Goal: Task Accomplishment & Management: Manage account settings

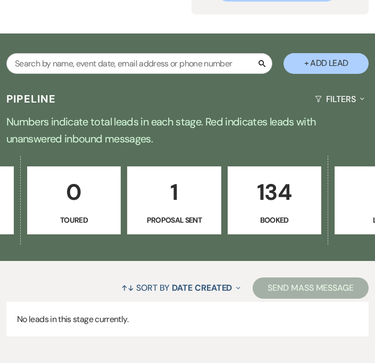
scroll to position [0, 390]
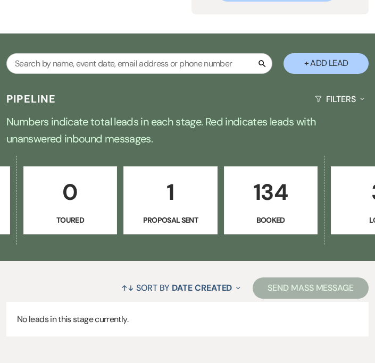
click at [257, 210] on p "134" at bounding box center [271, 192] width 80 height 36
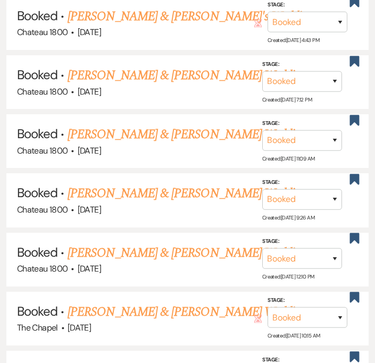
scroll to position [1927, 0]
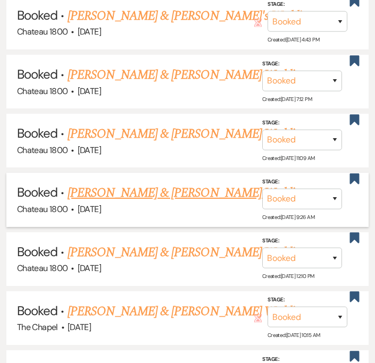
click at [154, 189] on link "Stephanie Kulbacki & Lane Colson's Wedding" at bounding box center [186, 192] width 238 height 19
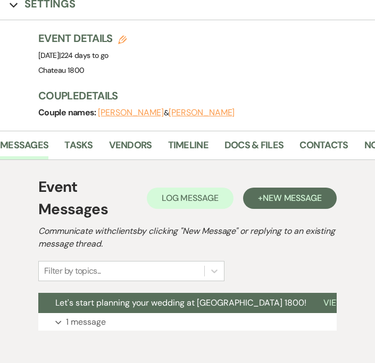
scroll to position [0, 70]
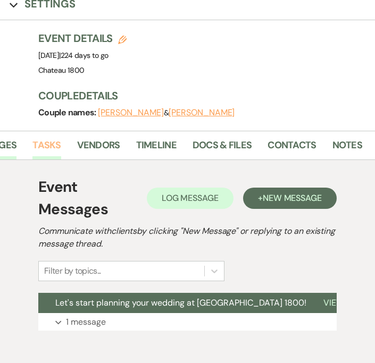
click at [49, 145] on link "Tasks" at bounding box center [46, 149] width 28 height 22
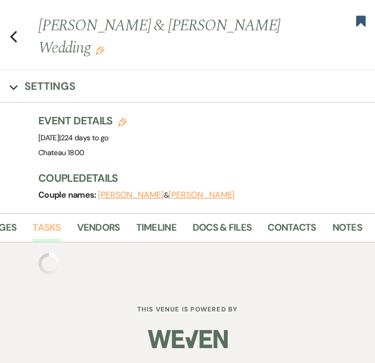
scroll to position [113, 0]
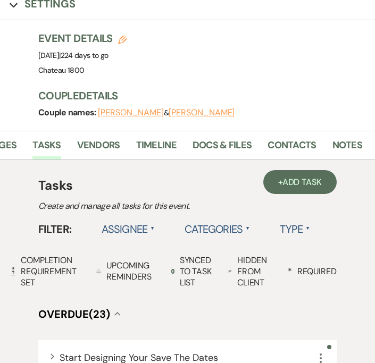
click at [132, 231] on label "Assignee ▲" at bounding box center [128, 228] width 54 height 19
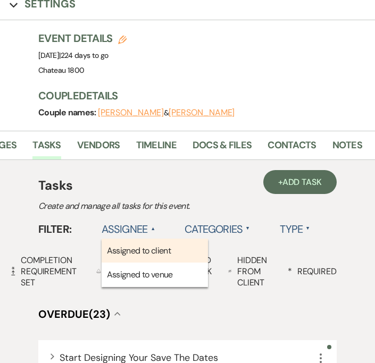
click at [143, 254] on li "Assigned to client" at bounding box center [154, 251] width 106 height 24
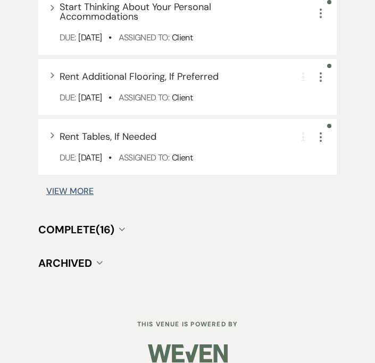
scroll to position [1597, 0]
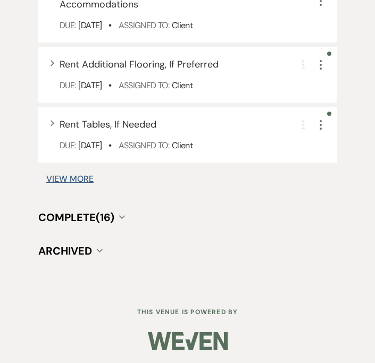
click at [113, 213] on span "Complete (16)" at bounding box center [76, 217] width 76 height 14
click at [123, 213] on button "Complete (16) Collapse" at bounding box center [81, 217] width 87 height 11
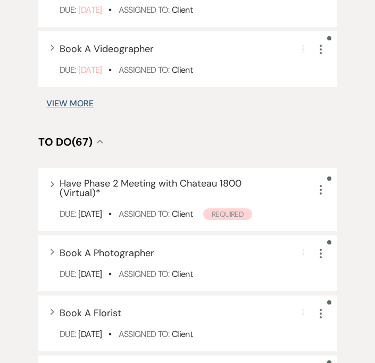
scroll to position [984, 0]
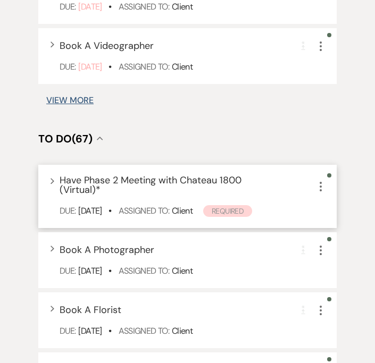
click at [319, 186] on use "button" at bounding box center [320, 187] width 2 height 10
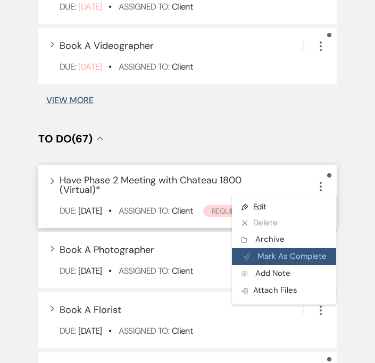
click at [311, 258] on button "Plan Portal Link Mark As Complete" at bounding box center [284, 256] width 104 height 17
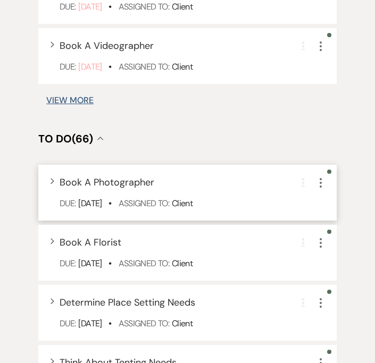
click at [322, 186] on icon "More" at bounding box center [320, 182] width 13 height 13
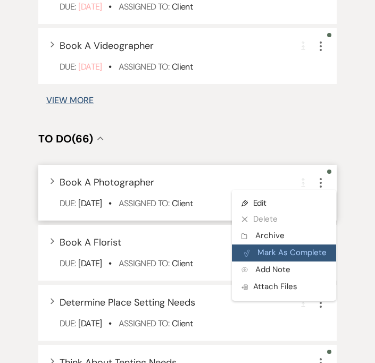
click at [279, 253] on button "Plan Portal Link Mark As Complete" at bounding box center [284, 252] width 104 height 17
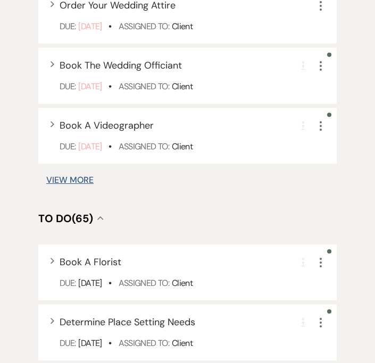
scroll to position [907, 0]
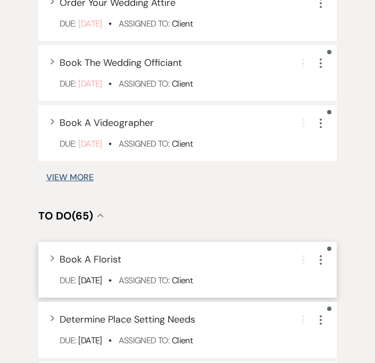
click at [320, 262] on use "button" at bounding box center [320, 260] width 2 height 10
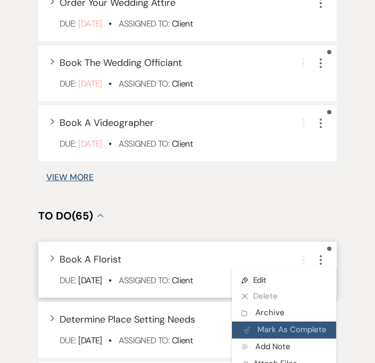
click at [300, 336] on button "Plan Portal Link Mark As Complete" at bounding box center [284, 329] width 104 height 17
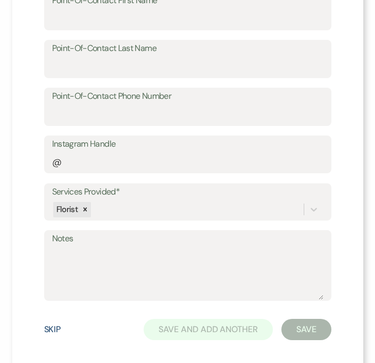
scroll to position [433, 0]
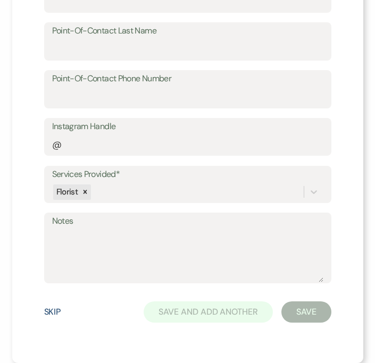
click at [49, 310] on button "Skip" at bounding box center [52, 312] width 17 height 9
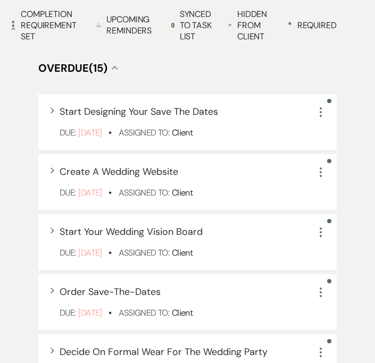
scroll to position [377, 0]
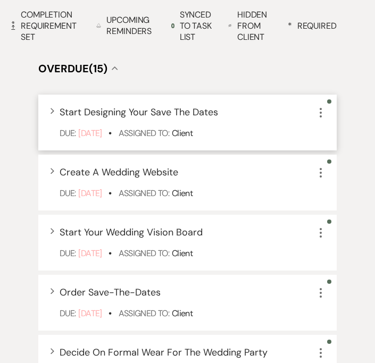
click at [320, 109] on icon "More" at bounding box center [320, 112] width 13 height 13
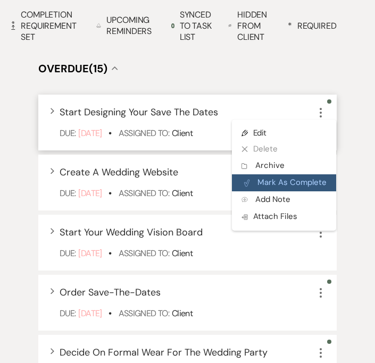
click at [283, 183] on button "Plan Portal Link Mark As Complete" at bounding box center [284, 182] width 104 height 17
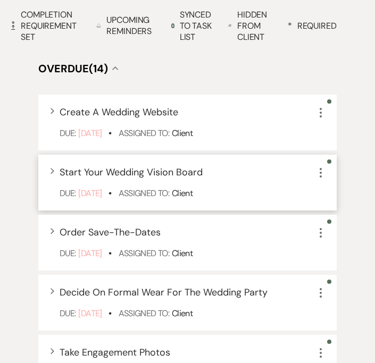
click at [320, 174] on icon "More" at bounding box center [320, 172] width 13 height 13
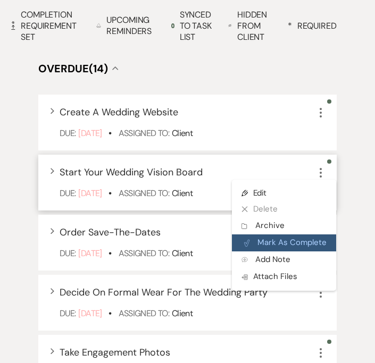
click at [308, 240] on button "Plan Portal Link Mark As Complete" at bounding box center [284, 242] width 104 height 17
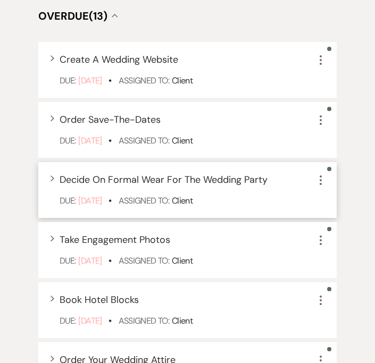
scroll to position [435, 0]
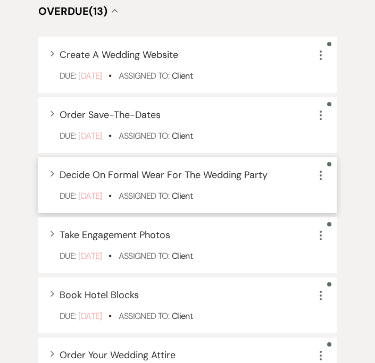
click at [321, 174] on icon "More" at bounding box center [320, 175] width 13 height 13
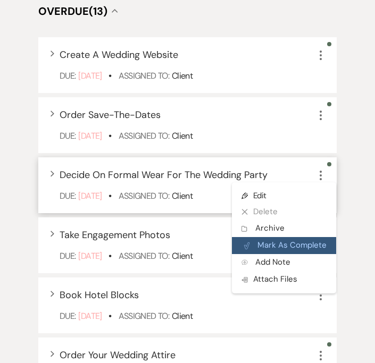
click at [299, 244] on button "Plan Portal Link Mark As Complete" at bounding box center [284, 245] width 104 height 17
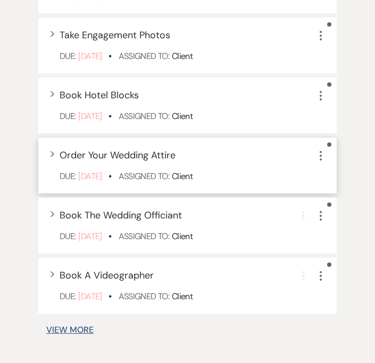
scroll to position [583, 0]
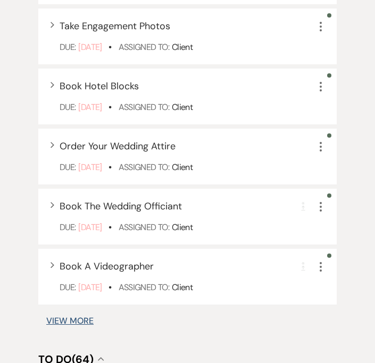
click at [81, 325] on button "View More" at bounding box center [69, 321] width 47 height 9
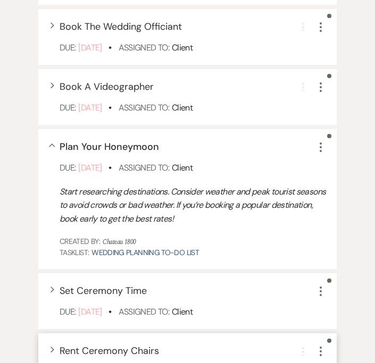
scroll to position [765, 0]
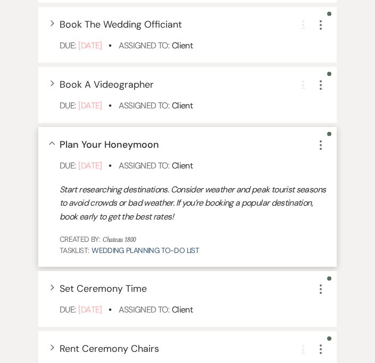
click at [284, 147] on div "Collapse Plan Your Honeymoon More" at bounding box center [193, 145] width 266 height 14
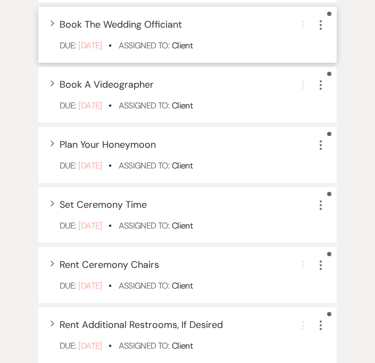
scroll to position [0, 0]
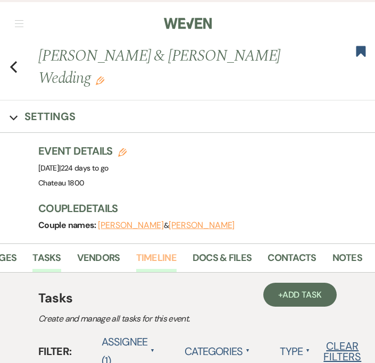
click at [154, 254] on link "Timeline" at bounding box center [156, 261] width 40 height 22
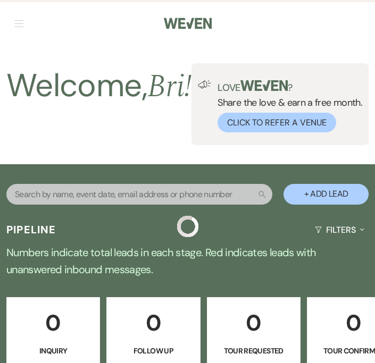
scroll to position [1927, 0]
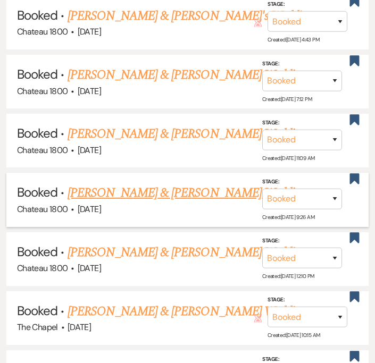
click at [123, 183] on link "Stephanie Kulbacki & Lane Colson's Wedding" at bounding box center [186, 192] width 238 height 19
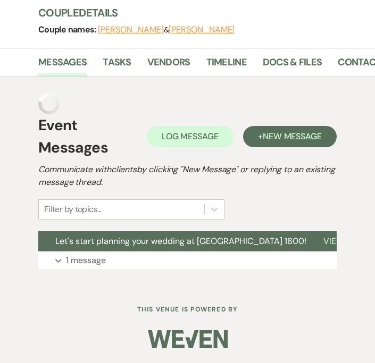
scroll to position [174, 0]
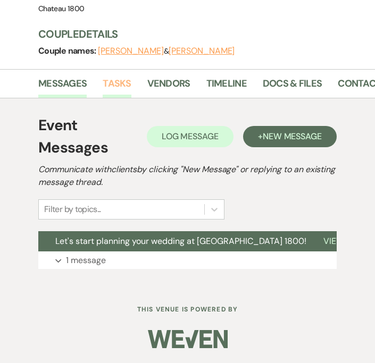
click at [119, 79] on link "Tasks" at bounding box center [117, 87] width 28 height 22
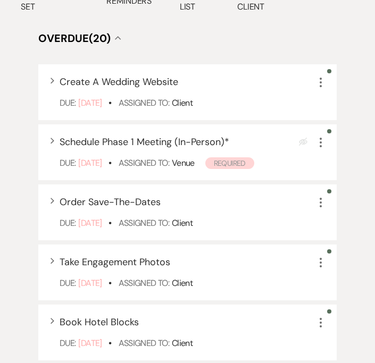
scroll to position [392, 0]
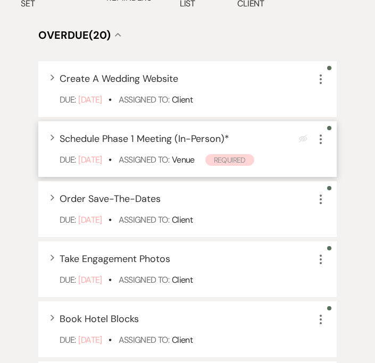
click at [325, 139] on icon "More" at bounding box center [320, 139] width 13 height 13
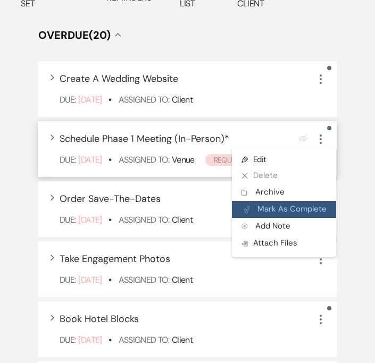
click at [304, 211] on button "Plan Portal Link Mark As Complete" at bounding box center [284, 209] width 104 height 17
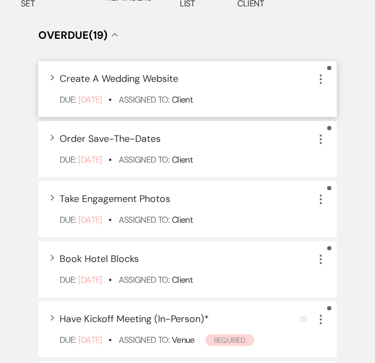
scroll to position [233, 0]
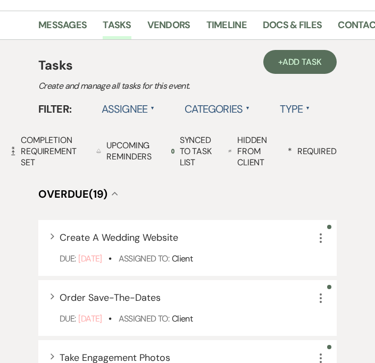
click at [126, 110] on label "Assignee ▲" at bounding box center [128, 108] width 54 height 19
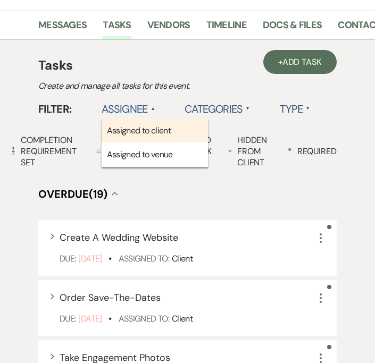
click at [134, 128] on li "Assigned to client" at bounding box center [154, 130] width 106 height 24
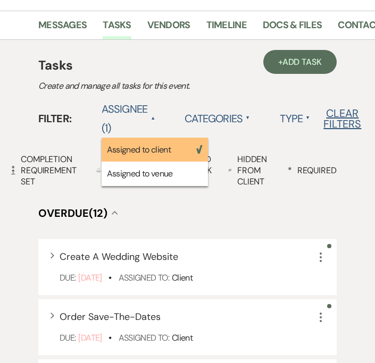
click at [191, 218] on h4 "Overdue (12) Collapse" at bounding box center [187, 213] width 298 height 15
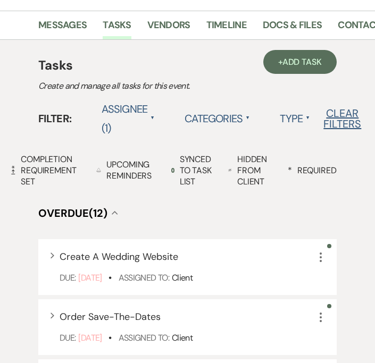
click at [136, 108] on label "Assignee (1) ▲" at bounding box center [128, 118] width 54 height 38
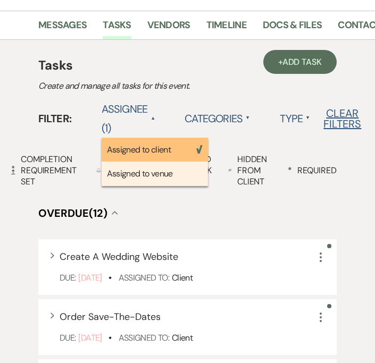
click at [177, 173] on li "Assigned to venue" at bounding box center [154, 174] width 106 height 24
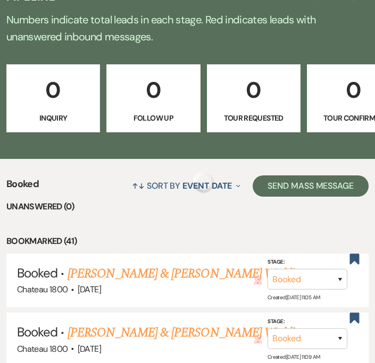
scroll to position [1927, 0]
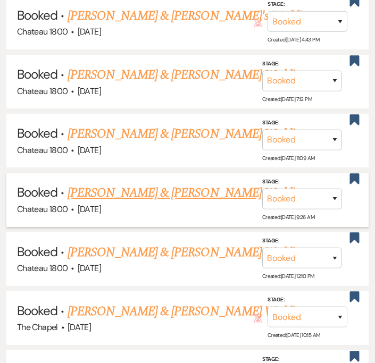
click at [102, 183] on link "Stephanie Kulbacki & Lane Colson's Wedding" at bounding box center [186, 192] width 238 height 19
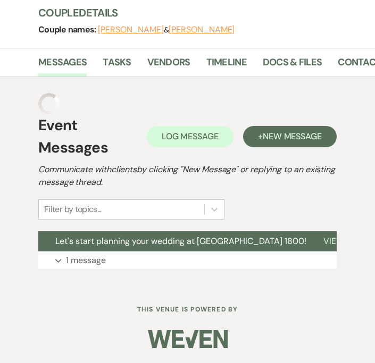
scroll to position [174, 0]
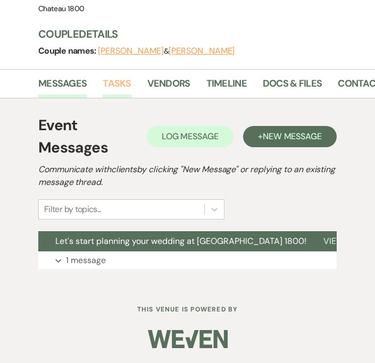
click at [119, 79] on link "Tasks" at bounding box center [117, 87] width 28 height 22
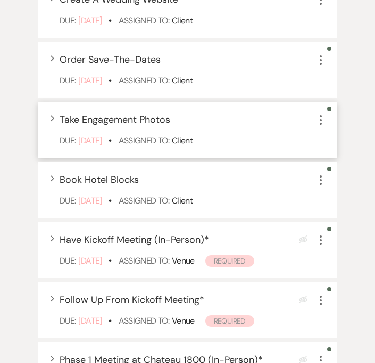
scroll to position [475, 0]
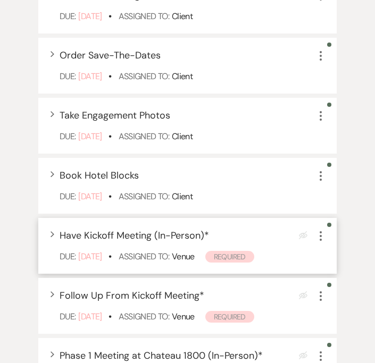
click at [316, 236] on icon "More" at bounding box center [320, 236] width 13 height 13
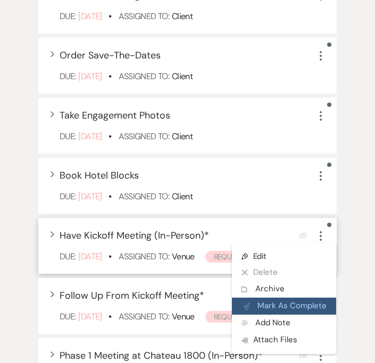
click at [309, 304] on button "Plan Portal Link Mark As Complete" at bounding box center [284, 306] width 104 height 17
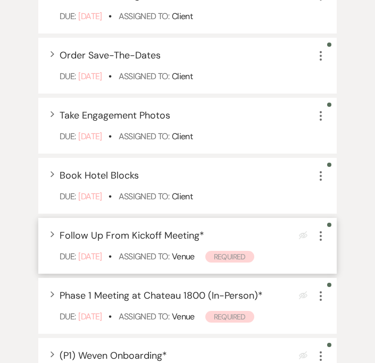
click at [322, 234] on icon "More" at bounding box center [320, 236] width 13 height 13
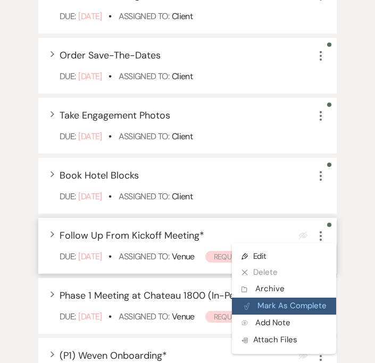
click at [310, 303] on button "Plan Portal Link Mark As Complete" at bounding box center [284, 306] width 104 height 17
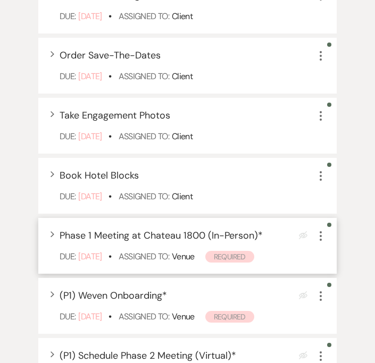
click at [321, 237] on icon "More" at bounding box center [320, 236] width 13 height 13
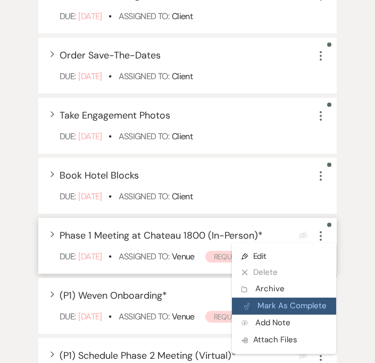
click at [305, 304] on button "Plan Portal Link Mark As Complete" at bounding box center [284, 306] width 104 height 17
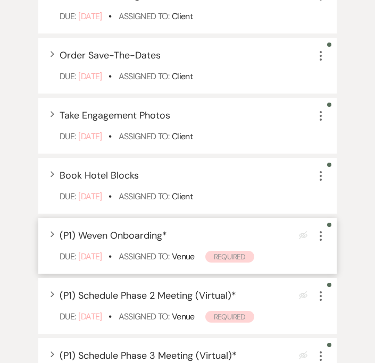
click at [318, 237] on icon "More" at bounding box center [320, 236] width 13 height 13
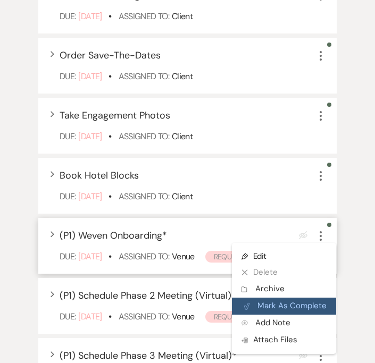
click at [308, 306] on button "Plan Portal Link Mark As Complete" at bounding box center [284, 306] width 104 height 17
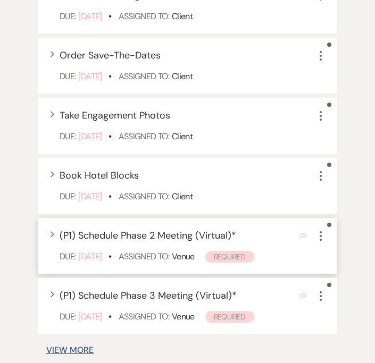
click at [322, 236] on icon "More" at bounding box center [320, 236] width 13 height 13
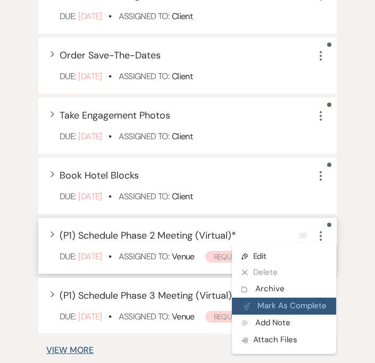
click at [303, 308] on button "Plan Portal Link Mark As Complete" at bounding box center [284, 306] width 104 height 17
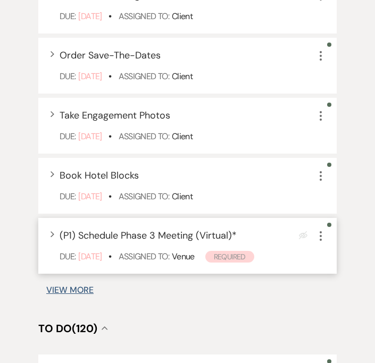
click at [318, 236] on icon "More" at bounding box center [320, 236] width 13 height 13
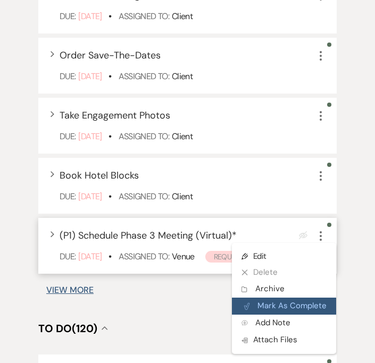
click at [302, 310] on button "Plan Portal Link Mark As Complete" at bounding box center [284, 306] width 104 height 17
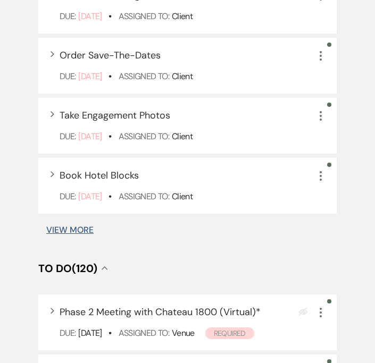
click at [86, 232] on button "View More" at bounding box center [69, 230] width 47 height 9
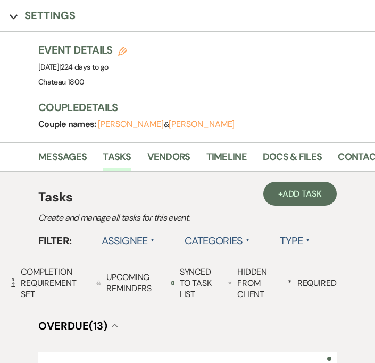
scroll to position [91, 0]
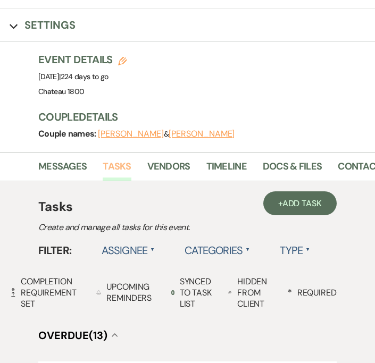
click at [125, 167] on link "Tasks" at bounding box center [117, 170] width 28 height 22
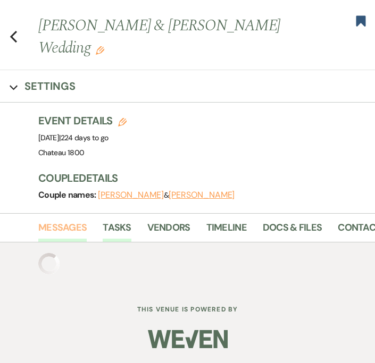
click at [64, 230] on link "Messages" at bounding box center [62, 231] width 48 height 22
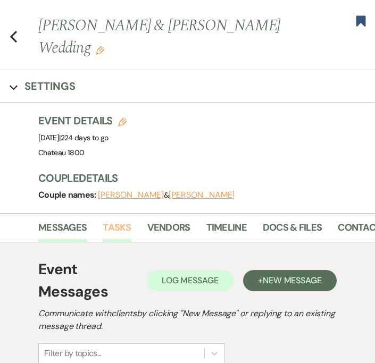
click at [118, 226] on link "Tasks" at bounding box center [117, 231] width 28 height 22
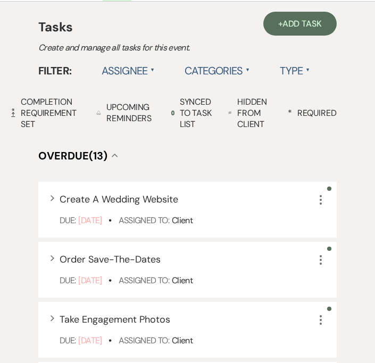
scroll to position [275, 0]
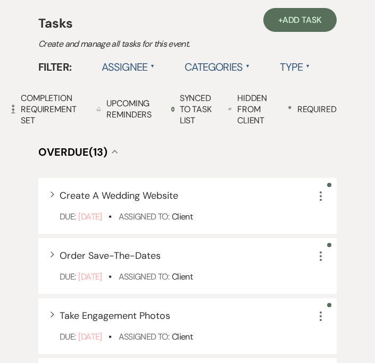
click at [134, 58] on label "Assignee ▲" at bounding box center [128, 66] width 54 height 19
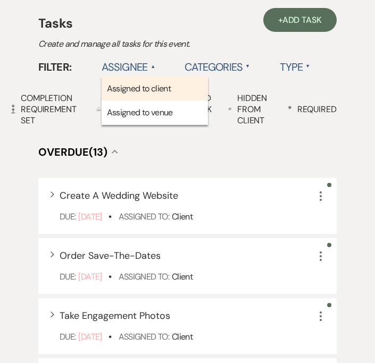
click at [148, 88] on li "Assigned to client" at bounding box center [154, 89] width 106 height 24
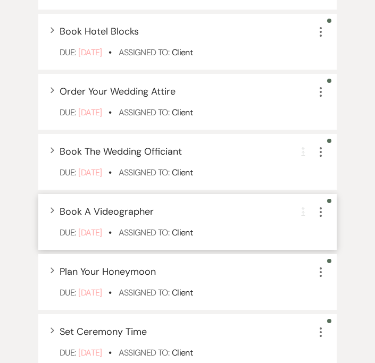
scroll to position [696, 0]
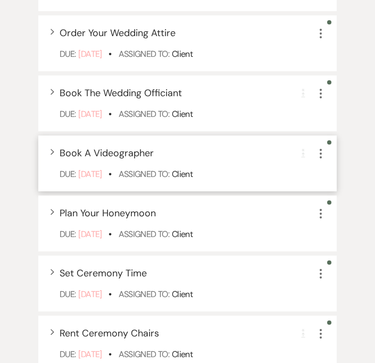
click at [319, 155] on icon "More" at bounding box center [320, 153] width 13 height 13
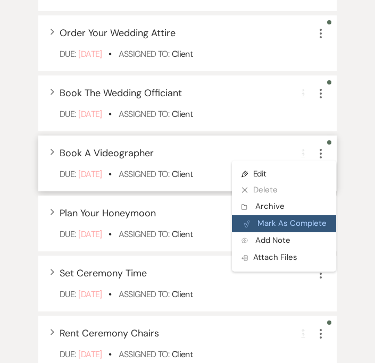
click at [296, 223] on button "Plan Portal Link Mark As Complete" at bounding box center [284, 223] width 104 height 17
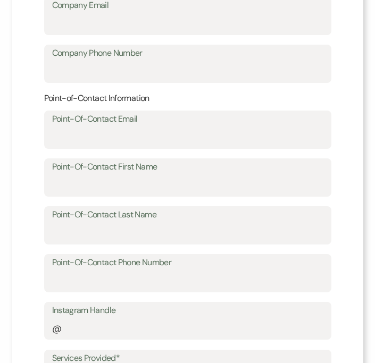
scroll to position [421, 0]
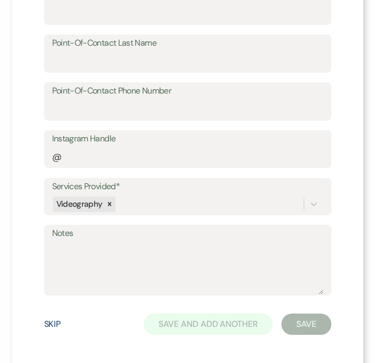
click at [55, 322] on button "Skip" at bounding box center [52, 324] width 17 height 9
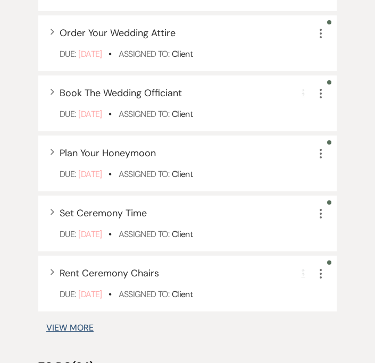
click at [70, 328] on button "View More" at bounding box center [69, 328] width 47 height 9
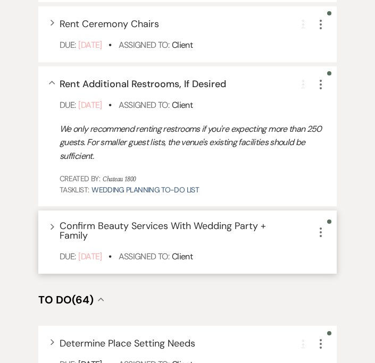
scroll to position [945, 0]
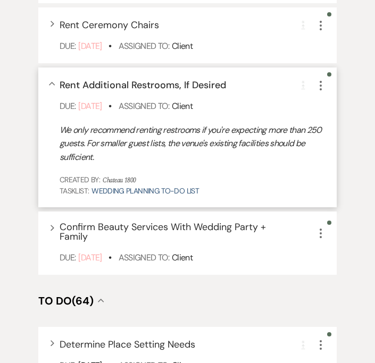
click at [323, 88] on icon "More" at bounding box center [320, 85] width 13 height 13
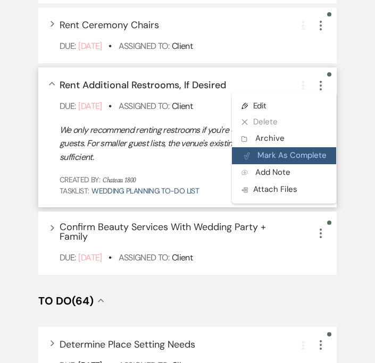
click at [320, 155] on button "Plan Portal Link Mark As Complete" at bounding box center [284, 155] width 104 height 17
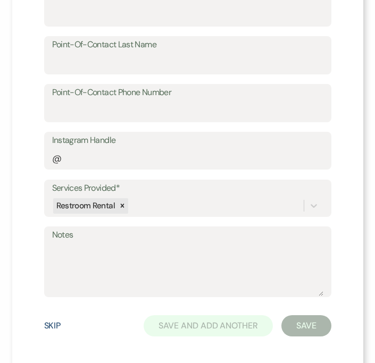
scroll to position [433, 0]
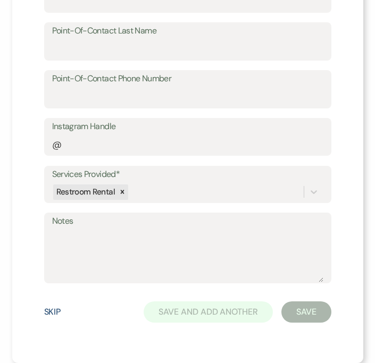
click at [45, 313] on button "Skip" at bounding box center [52, 312] width 17 height 9
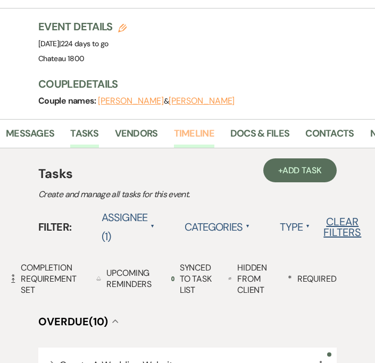
scroll to position [0, 70]
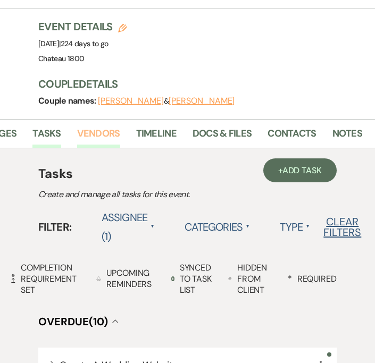
click at [96, 131] on link "Vendors" at bounding box center [98, 137] width 43 height 22
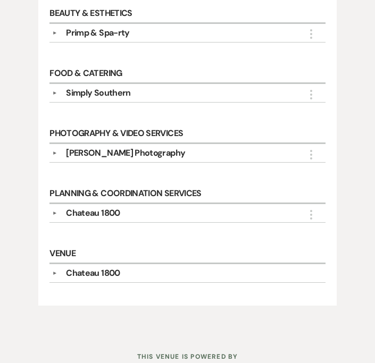
scroll to position [348, 0]
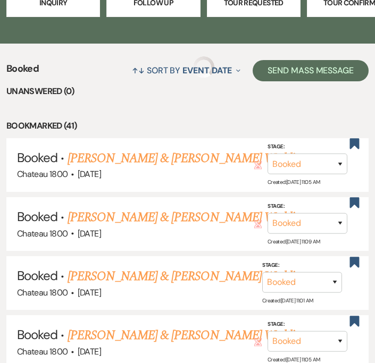
scroll to position [1927, 0]
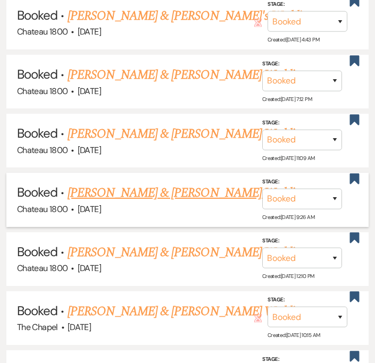
click at [113, 183] on link "Stephanie Kulbacki & Lane Colson's Wedding" at bounding box center [186, 192] width 238 height 19
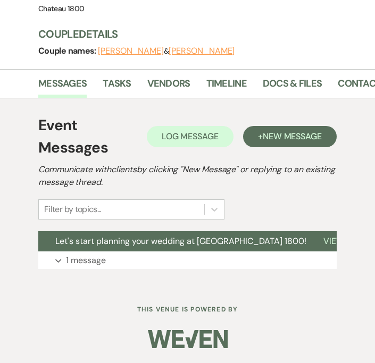
scroll to position [174, 0]
click at [215, 83] on link "Timeline" at bounding box center [226, 87] width 40 height 22
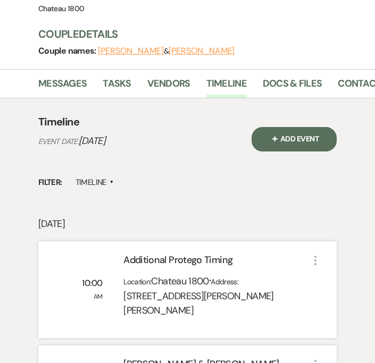
click at [117, 71] on div "Messages Tasks Vendors Timeline Docs & Files Contacts Notes" at bounding box center [187, 83] width 375 height 29
click at [117, 81] on link "Tasks" at bounding box center [117, 87] width 28 height 22
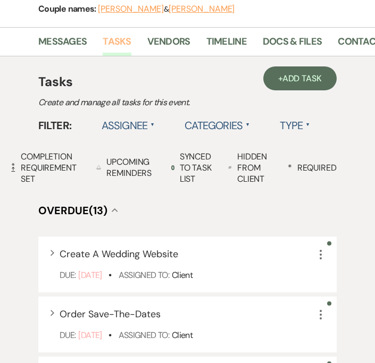
scroll to position [223, 0]
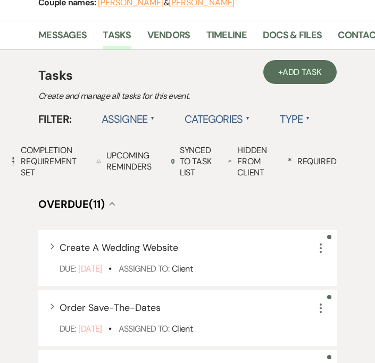
click at [140, 116] on label "Assignee ▲" at bounding box center [128, 118] width 54 height 19
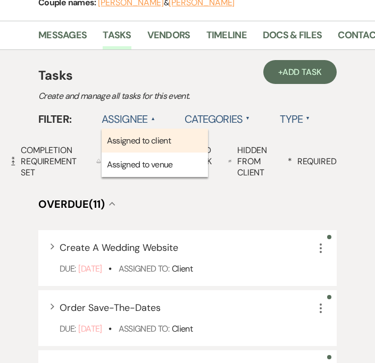
click at [163, 140] on li "Assigned to client" at bounding box center [154, 141] width 106 height 24
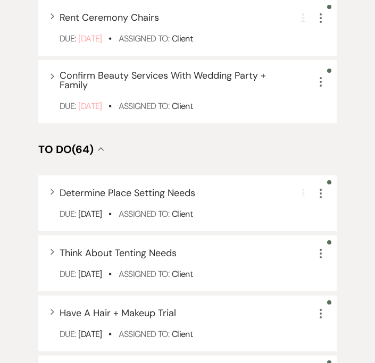
scroll to position [957, 0]
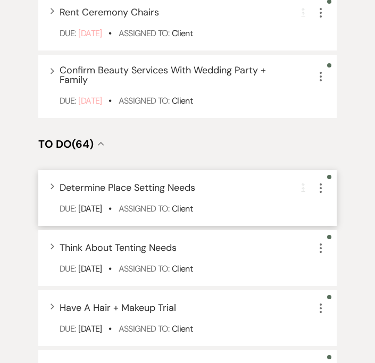
click at [254, 192] on div "Expand Determine Place Setting Needs Completion Requirement More" at bounding box center [193, 188] width 266 height 14
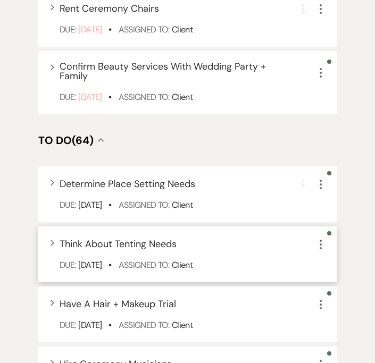
scroll to position [962, 0]
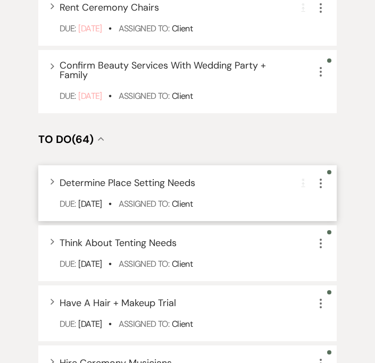
click at [218, 202] on div "Due: Aug 28 25 • Assigned To: Client" at bounding box center [193, 204] width 266 height 13
click at [212, 182] on div "Expand Determine Place Setting Needs Completion Requirement More" at bounding box center [193, 183] width 266 height 14
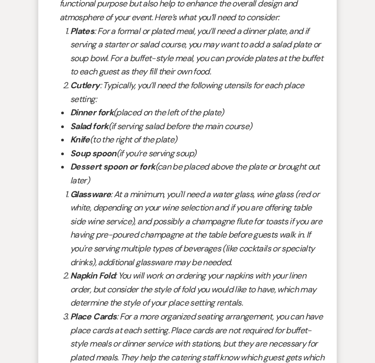
scroll to position [1230, 0]
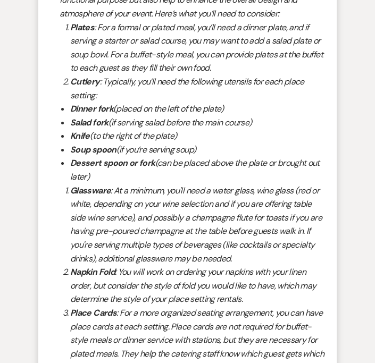
click at [330, 202] on div "Collapse Determine Place Setting Needs Completion Requirement More Due: Aug 28 …" at bounding box center [187, 239] width 298 height 684
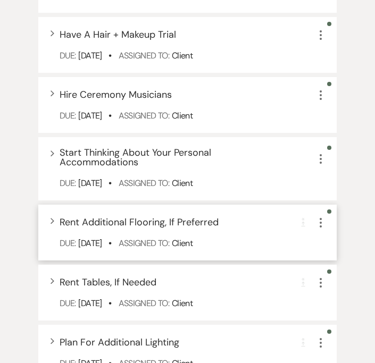
click at [322, 224] on icon "More" at bounding box center [320, 222] width 13 height 13
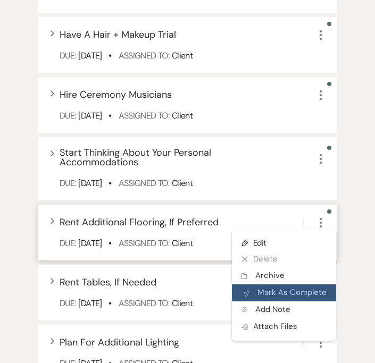
click at [309, 294] on button "Plan Portal Link Mark As Complete" at bounding box center [284, 292] width 104 height 17
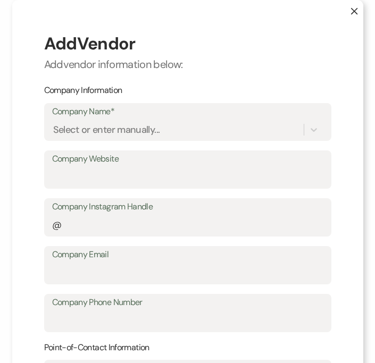
scroll to position [433, 0]
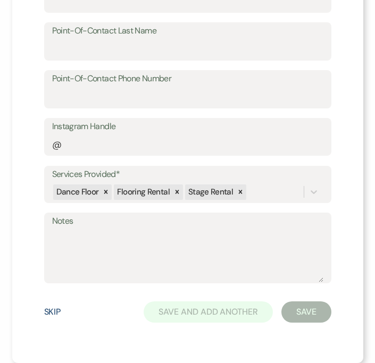
click at [48, 319] on div "Skip Save and Add Another Save" at bounding box center [187, 312] width 287 height 38
click at [52, 313] on button "Skip" at bounding box center [52, 312] width 17 height 9
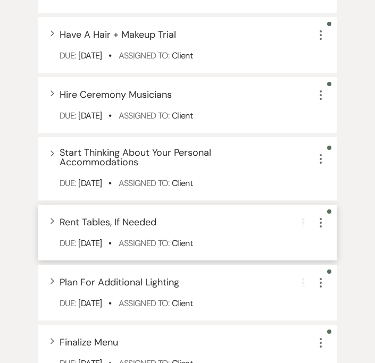
click at [321, 224] on icon "More" at bounding box center [320, 222] width 13 height 13
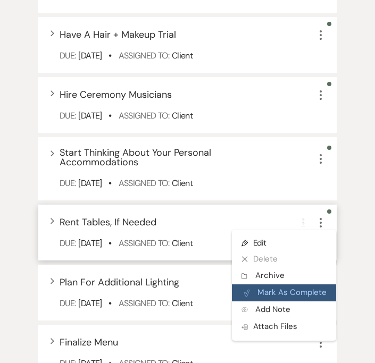
click at [294, 297] on button "Plan Portal Link Mark As Complete" at bounding box center [284, 292] width 104 height 17
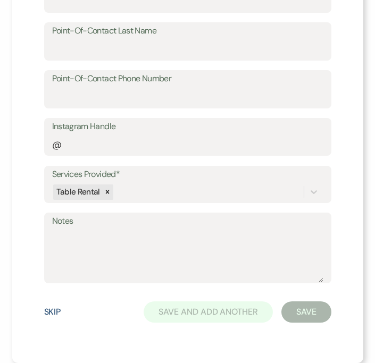
click at [53, 312] on button "Skip" at bounding box center [52, 312] width 17 height 9
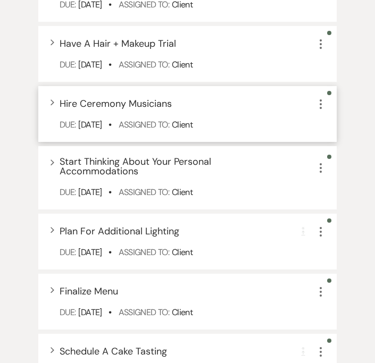
scroll to position [1226, 0]
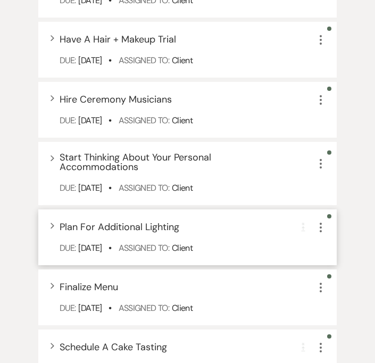
click at [321, 226] on use "button" at bounding box center [320, 228] width 2 height 10
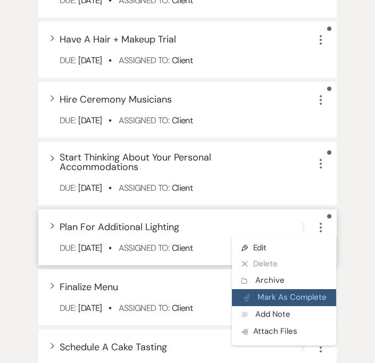
click at [288, 296] on button "Plan Portal Link Mark As Complete" at bounding box center [284, 297] width 104 height 17
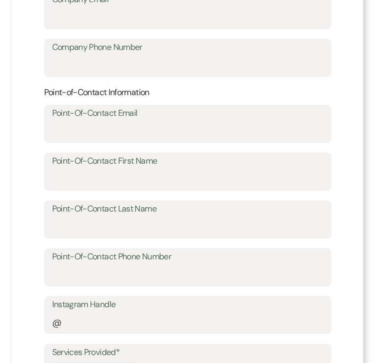
scroll to position [433, 0]
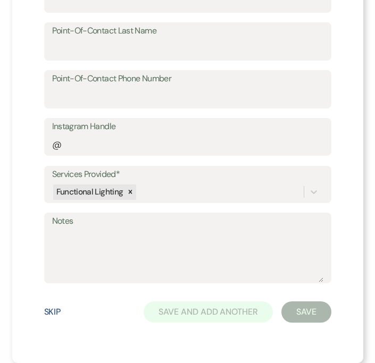
click at [53, 309] on button "Skip" at bounding box center [52, 312] width 17 height 9
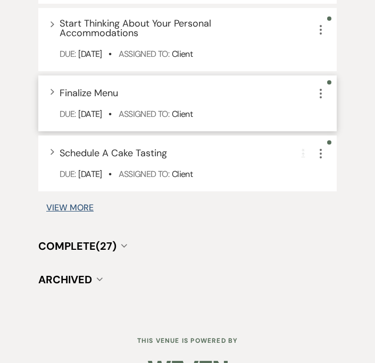
scroll to position [1362, 0]
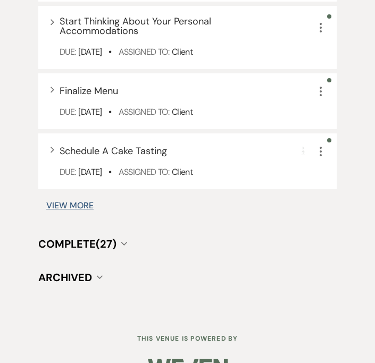
click at [81, 205] on button "View More" at bounding box center [69, 205] width 47 height 9
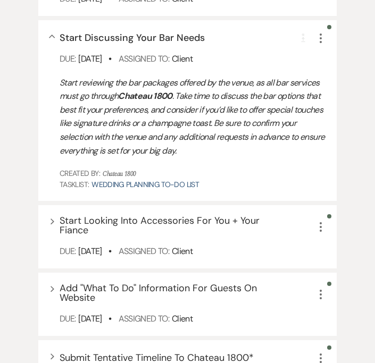
scroll to position [1554, 0]
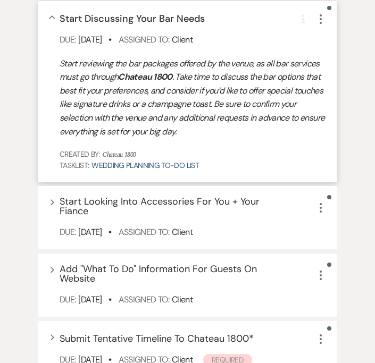
click at [251, 21] on div "Collapse Start Discussing Your Bar Needs Completion Requirement More" at bounding box center [193, 19] width 266 height 14
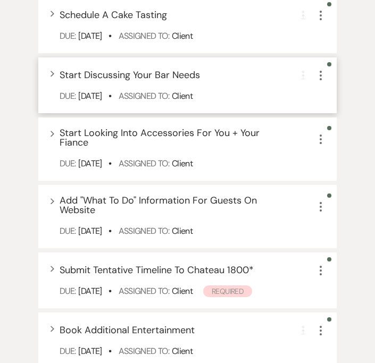
scroll to position [1494, 0]
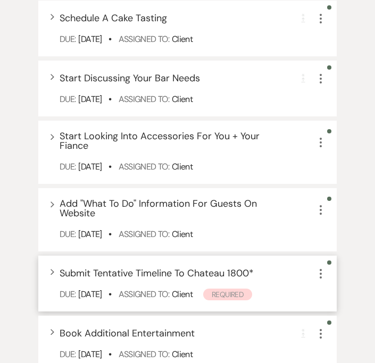
click at [319, 277] on icon "More" at bounding box center [320, 273] width 13 height 13
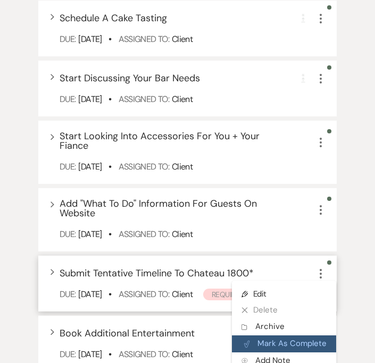
click at [304, 345] on button "Plan Portal Link Mark As Complete" at bounding box center [284, 343] width 104 height 17
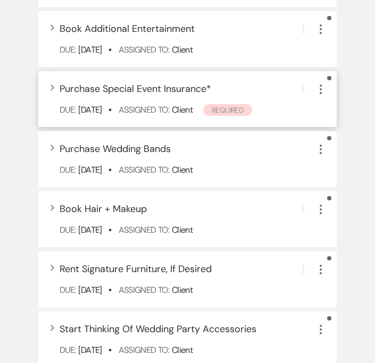
scroll to position [1718, 0]
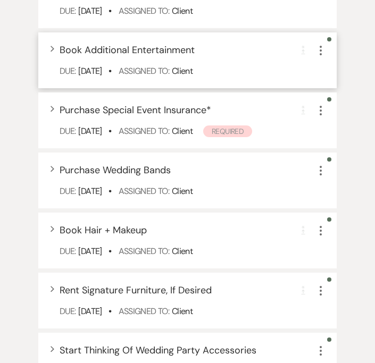
click at [321, 48] on icon "More" at bounding box center [320, 50] width 13 height 13
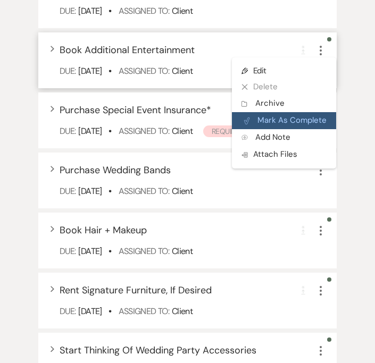
click at [300, 121] on button "Plan Portal Link Mark As Complete" at bounding box center [284, 120] width 104 height 17
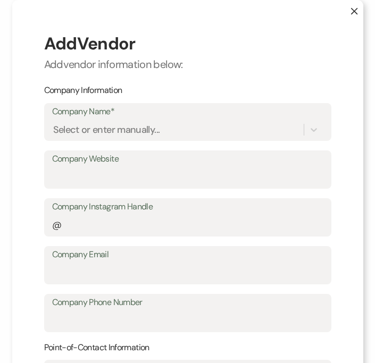
scroll to position [433, 0]
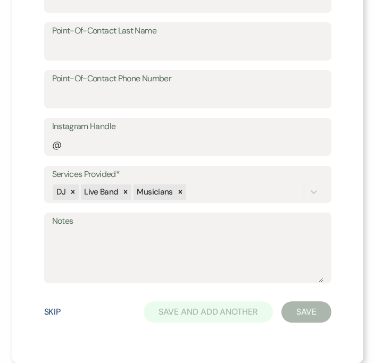
click at [47, 312] on button "Skip" at bounding box center [52, 312] width 17 height 9
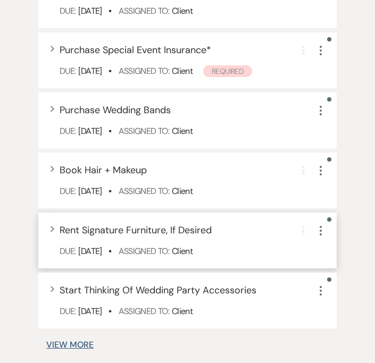
click at [321, 230] on icon "More" at bounding box center [320, 230] width 13 height 13
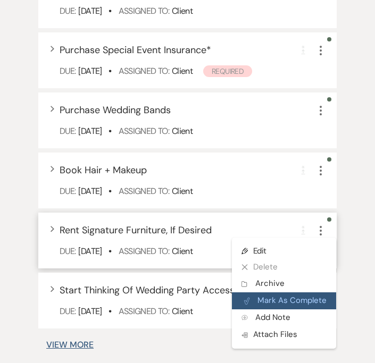
click at [291, 297] on button "Plan Portal Link Mark As Complete" at bounding box center [284, 300] width 104 height 17
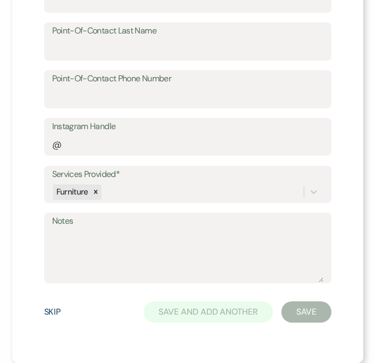
click at [53, 312] on button "Skip" at bounding box center [52, 312] width 17 height 9
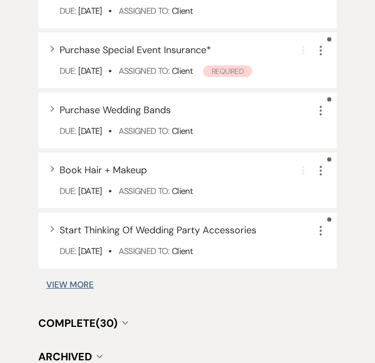
click at [75, 281] on button "View More" at bounding box center [69, 285] width 47 height 9
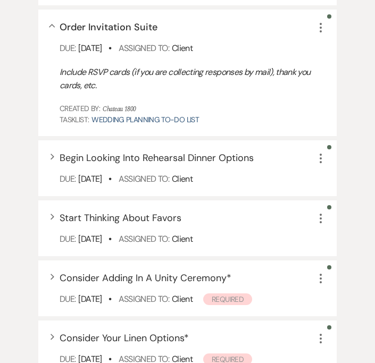
scroll to position [1989, 0]
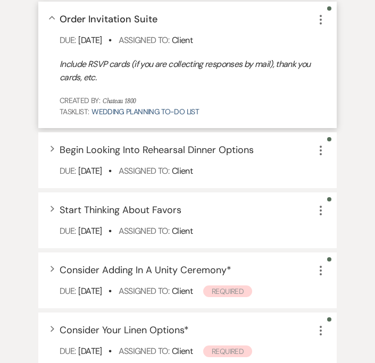
click at [245, 14] on div "Collapse Order Invitation Suite More" at bounding box center [193, 19] width 266 height 14
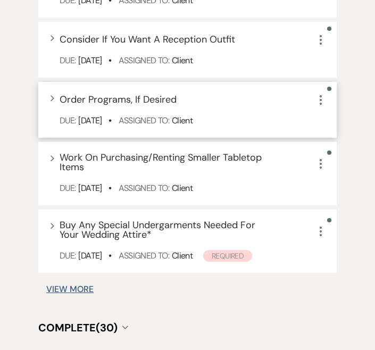
scroll to position [2335, 0]
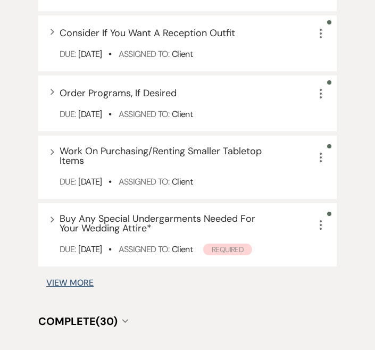
click at [79, 284] on button "View More" at bounding box center [69, 282] width 47 height 9
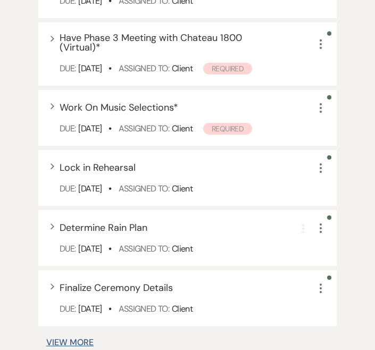
scroll to position [2952, 0]
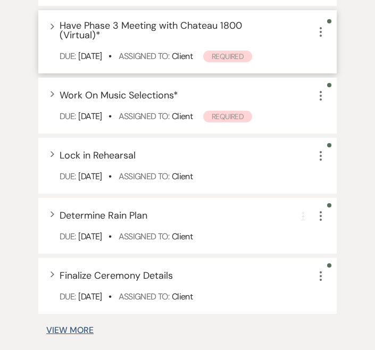
click at [319, 31] on icon "More" at bounding box center [320, 32] width 13 height 13
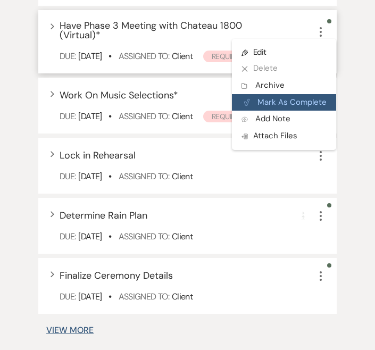
click at [287, 103] on button "Plan Portal Link Mark As Complete" at bounding box center [284, 102] width 104 height 17
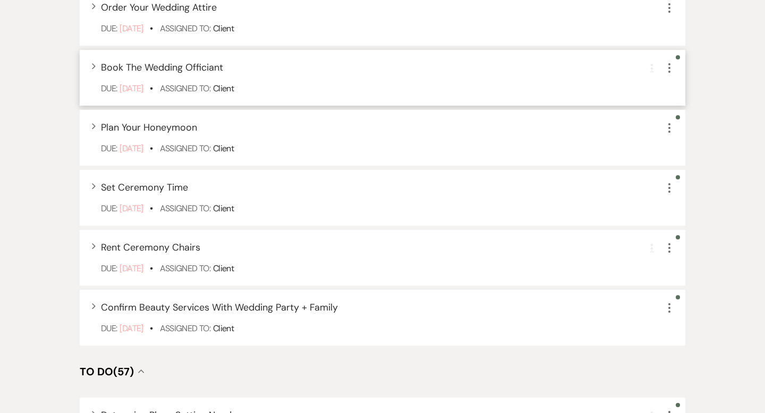
scroll to position [625, 0]
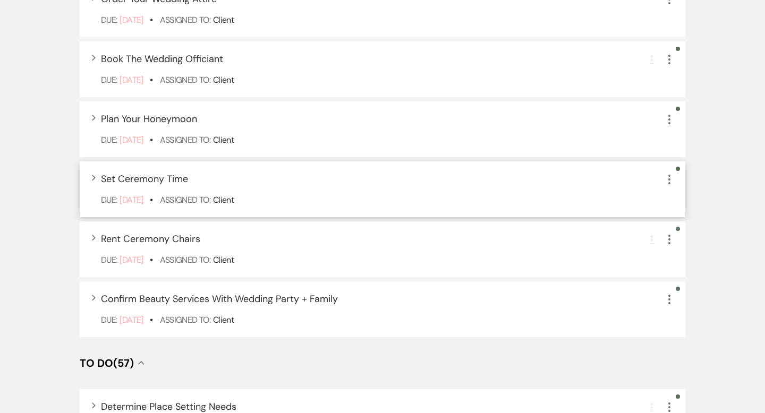
click at [374, 182] on icon "More" at bounding box center [669, 179] width 13 height 13
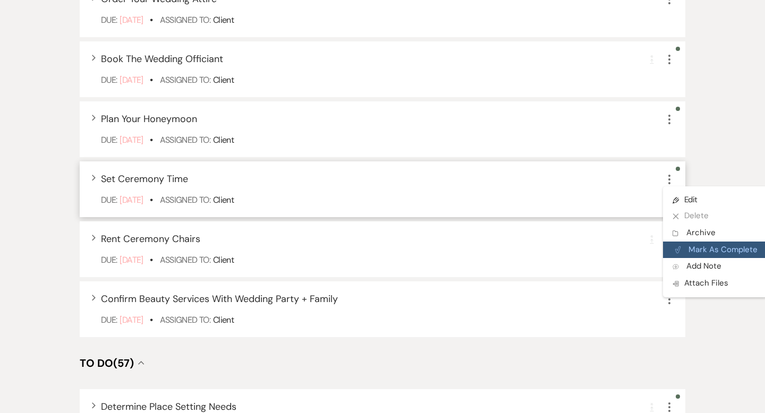
click at [374, 250] on button "Plan Portal Link Mark As Complete" at bounding box center [715, 250] width 104 height 17
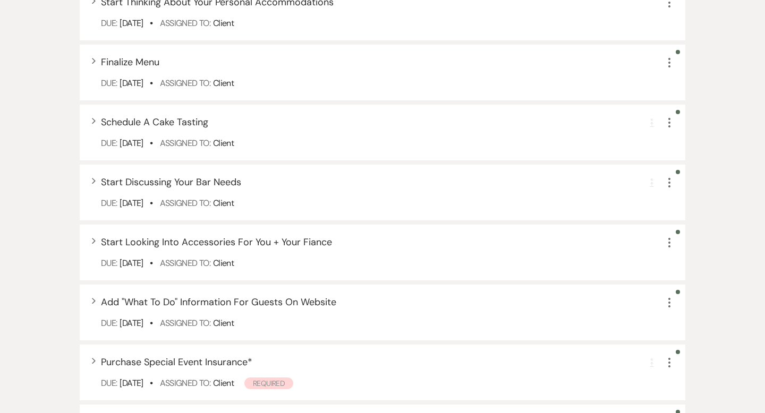
scroll to position [1245, 0]
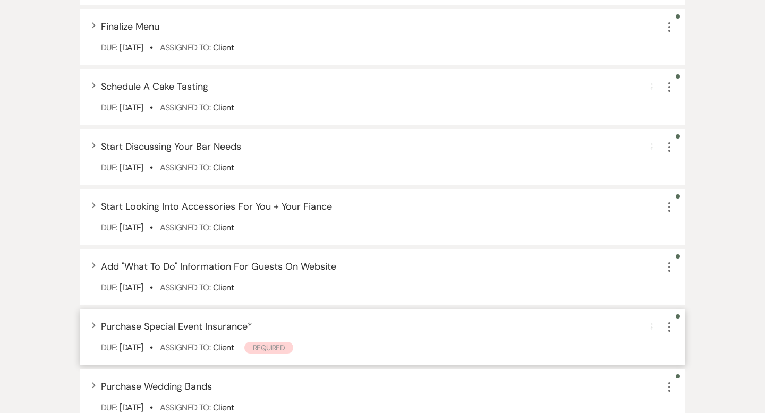
click at [330, 328] on div "Expand Purchase Special Event Insurance * Completion Requirement More" at bounding box center [388, 327] width 574 height 14
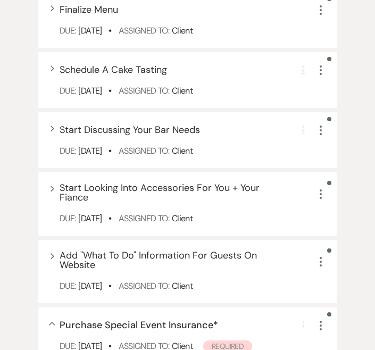
scroll to position [1380, 0]
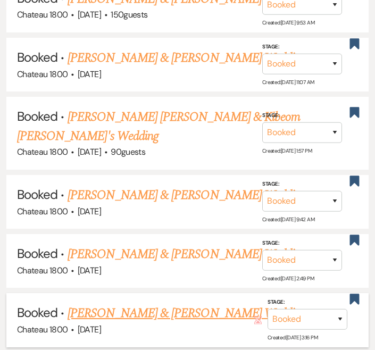
scroll to position [1144, 0]
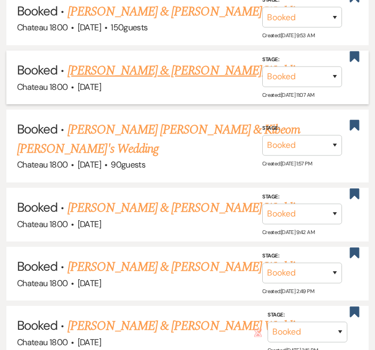
click at [116, 76] on link "[PERSON_NAME] & [PERSON_NAME] Wedding" at bounding box center [186, 70] width 238 height 19
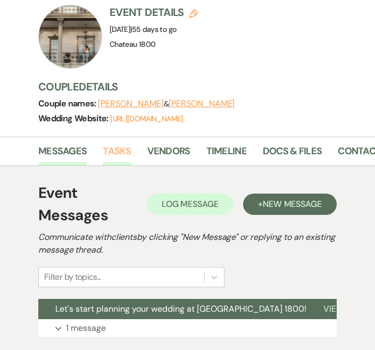
click at [122, 155] on link "Tasks" at bounding box center [117, 154] width 28 height 22
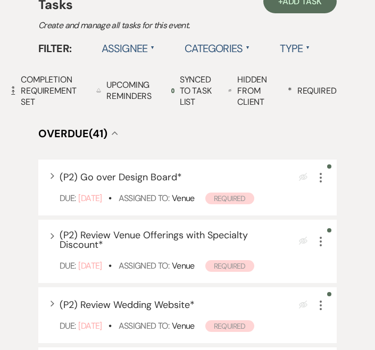
scroll to position [330, 0]
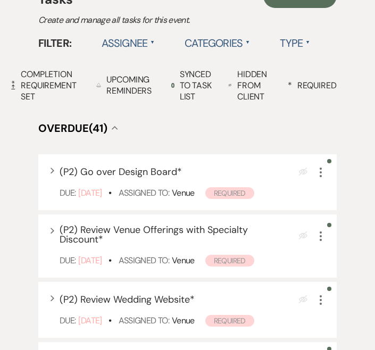
click at [128, 34] on label "Assignee ▲" at bounding box center [128, 42] width 54 height 19
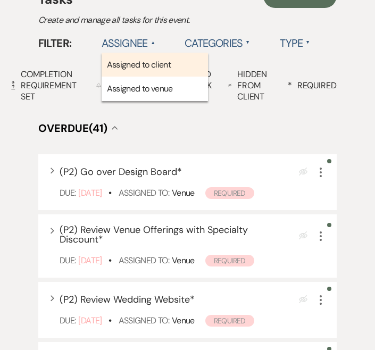
click at [148, 67] on li "Assigned to client" at bounding box center [154, 65] width 106 height 24
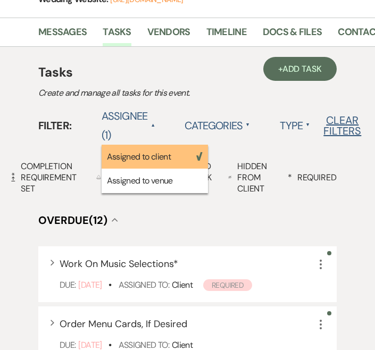
scroll to position [256, 0]
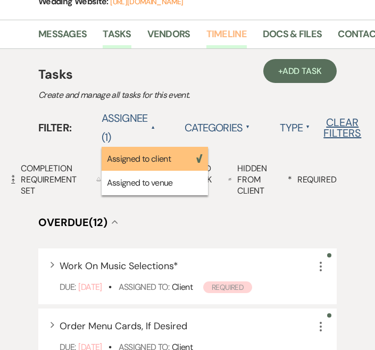
click at [224, 38] on link "Timeline" at bounding box center [226, 38] width 40 height 22
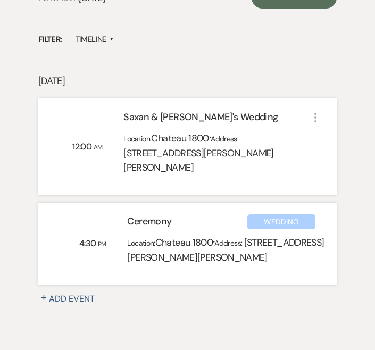
scroll to position [351, 0]
